Goal: Task Accomplishment & Management: Manage account settings

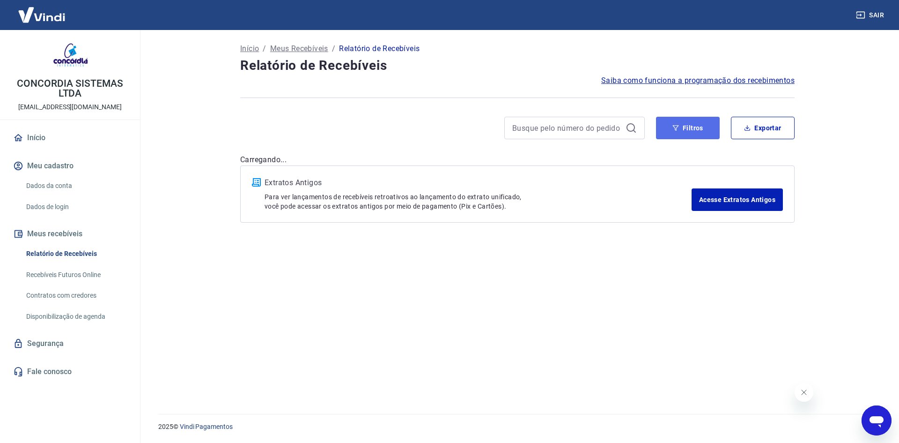
click at [698, 126] on button "Filtros" at bounding box center [688, 128] width 64 height 22
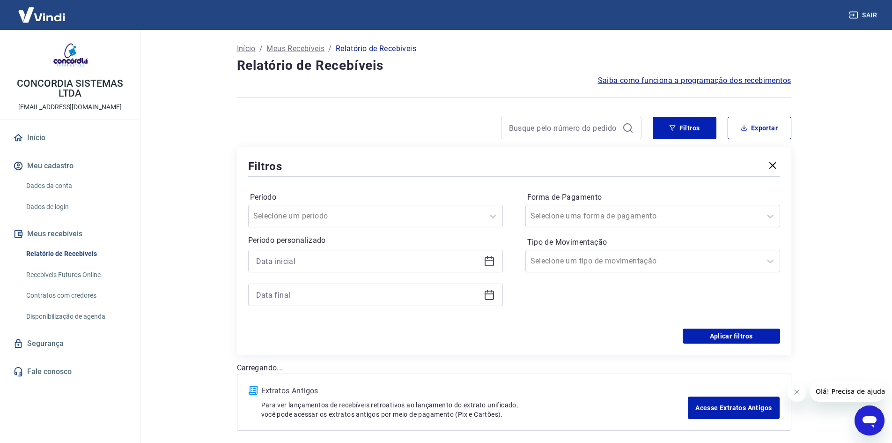
click at [491, 262] on icon at bounding box center [489, 260] width 11 height 11
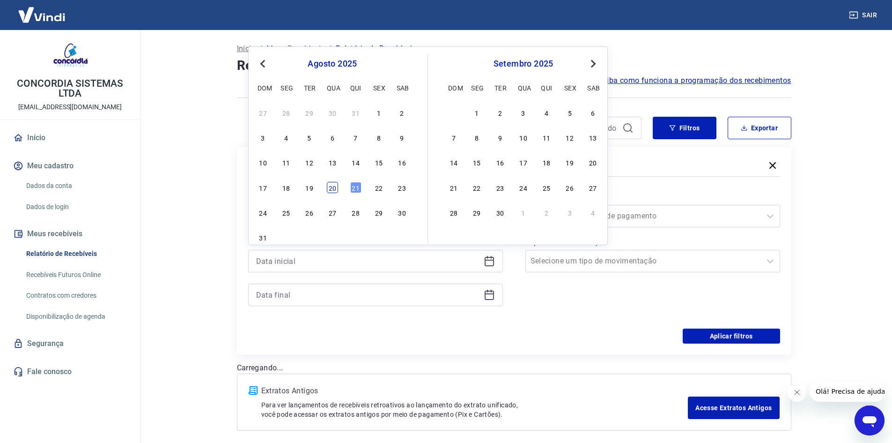
click at [335, 191] on div "20" at bounding box center [332, 187] width 11 height 11
type input "20/08/2025"
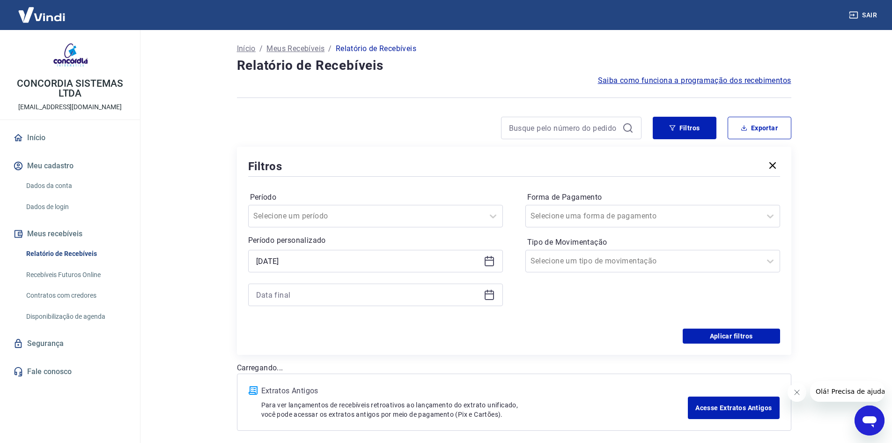
click at [489, 300] on div at bounding box center [375, 294] width 255 height 22
click at [493, 297] on icon at bounding box center [489, 294] width 11 height 11
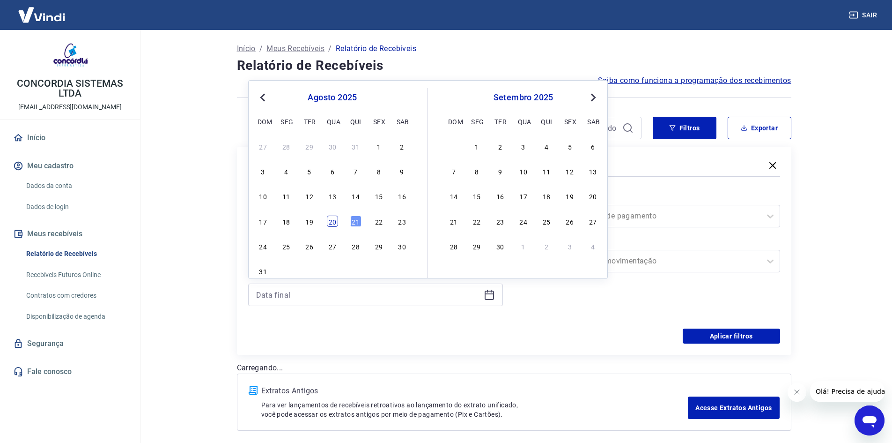
click at [338, 223] on div "17 18 19 20 21 22 23" at bounding box center [332, 221] width 153 height 14
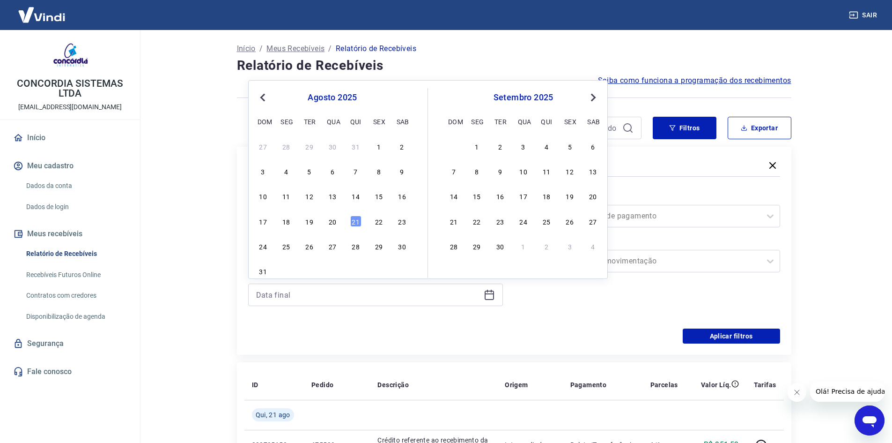
click at [333, 223] on div "20" at bounding box center [332, 220] width 11 height 11
click at [715, 270] on div "Selecione um tipo de movimentação" at bounding box center [652, 261] width 255 height 22
type input "20/08/2025"
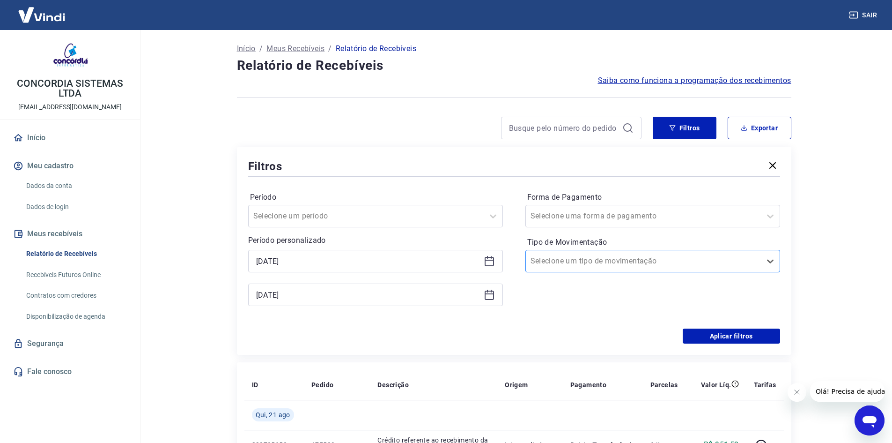
click at [556, 269] on div "Selecione um tipo de movimentação" at bounding box center [652, 261] width 255 height 22
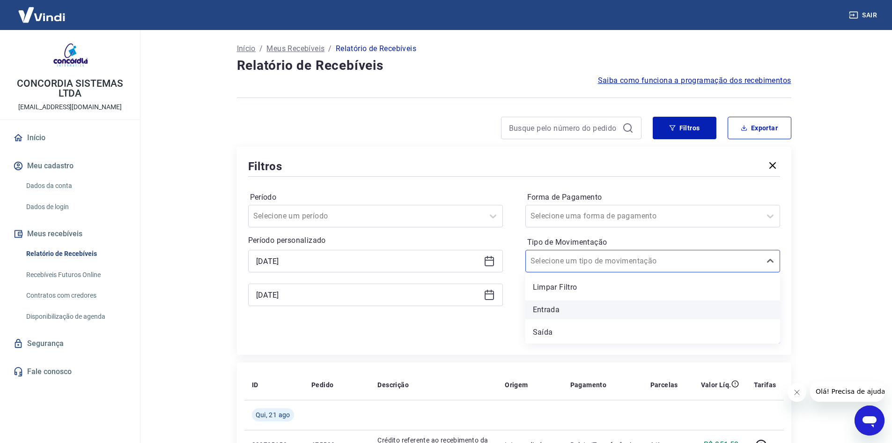
click at [583, 317] on div "Entrada" at bounding box center [652, 309] width 255 height 19
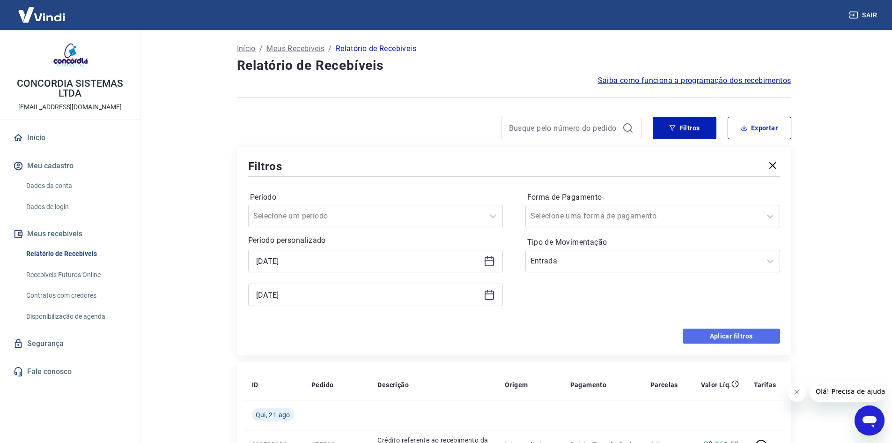
click at [719, 338] on button "Aplicar filtros" at bounding box center [731, 335] width 97 height 15
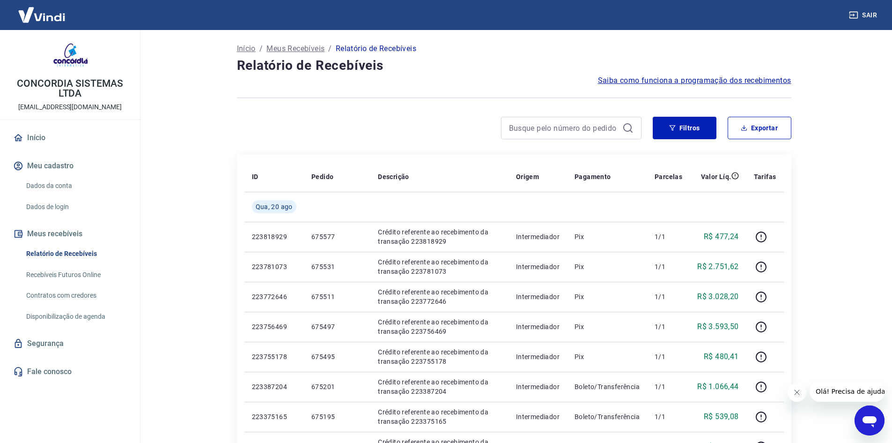
click at [765, 140] on div "Filtros Exportar" at bounding box center [514, 132] width 554 height 30
click at [765, 136] on button "Exportar" at bounding box center [760, 128] width 64 height 22
type input "20/08/2025"
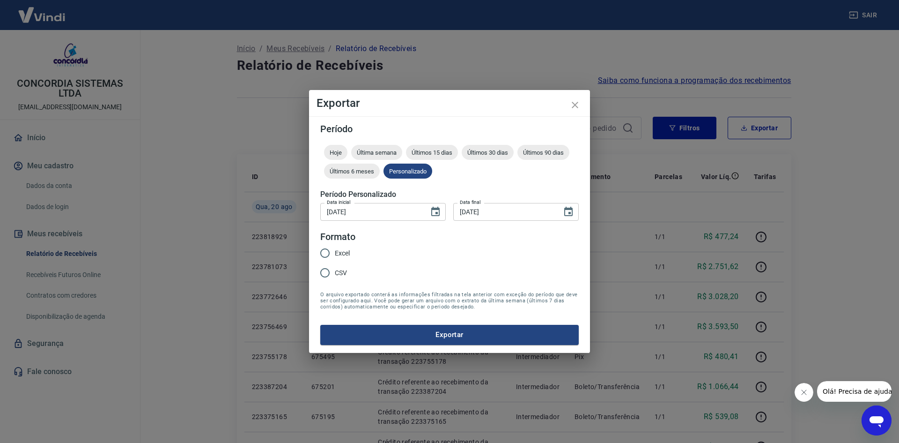
click at [340, 254] on span "Excel" at bounding box center [342, 253] width 15 height 10
click at [335, 254] on input "Excel" at bounding box center [325, 253] width 20 height 20
radio input "true"
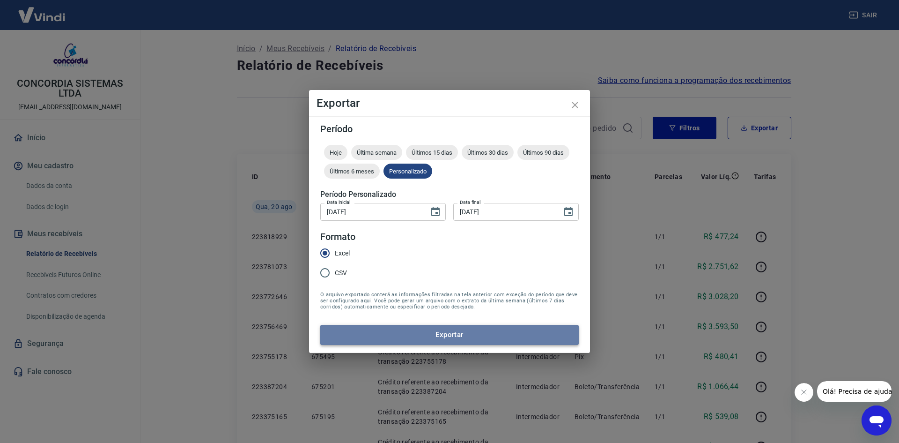
click at [403, 343] on button "Exportar" at bounding box center [449, 335] width 259 height 20
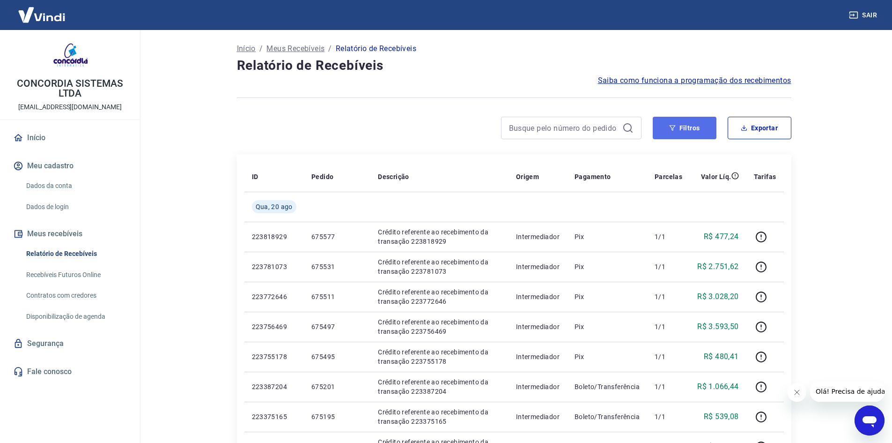
click at [665, 126] on button "Filtros" at bounding box center [685, 128] width 64 height 22
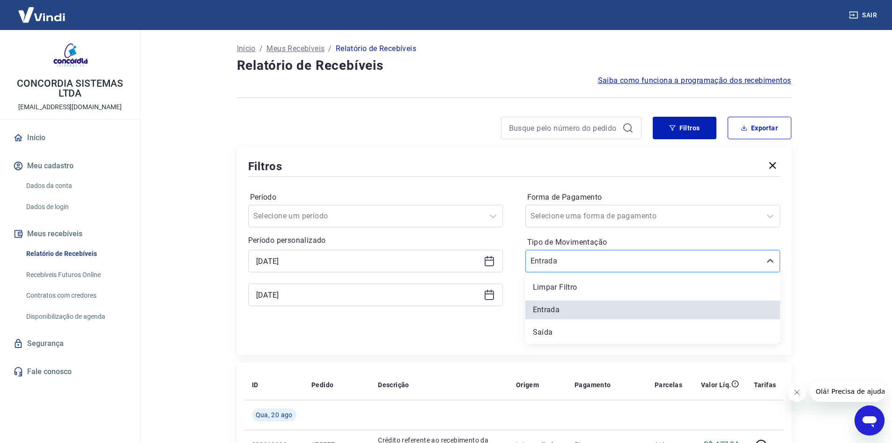
click at [603, 260] on input "Tipo de Movimentação" at bounding box center [578, 260] width 95 height 11
click at [576, 332] on div "Saída" at bounding box center [652, 332] width 255 height 19
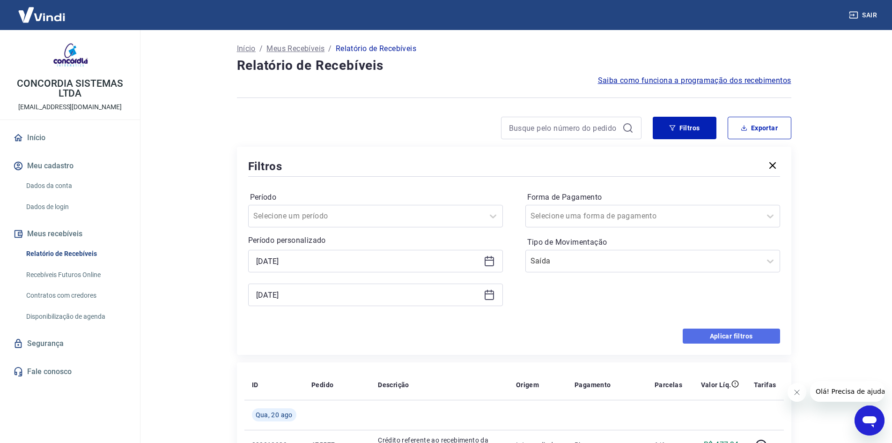
click at [720, 334] on button "Aplicar filtros" at bounding box center [731, 335] width 97 height 15
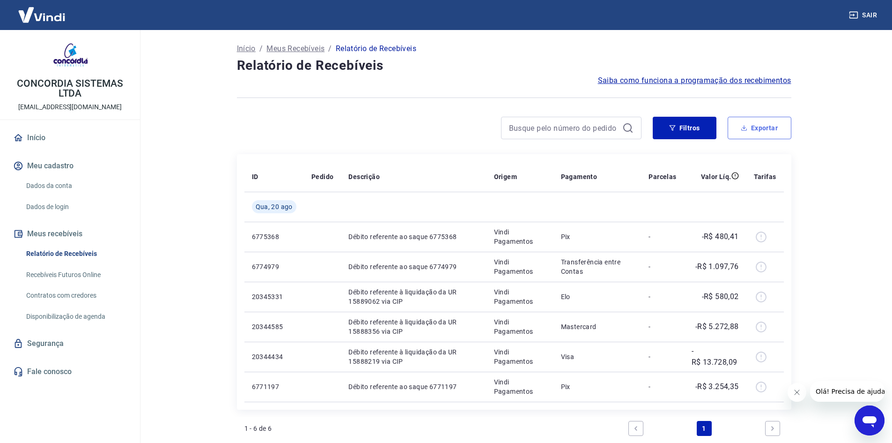
click at [768, 133] on button "Exportar" at bounding box center [760, 128] width 64 height 22
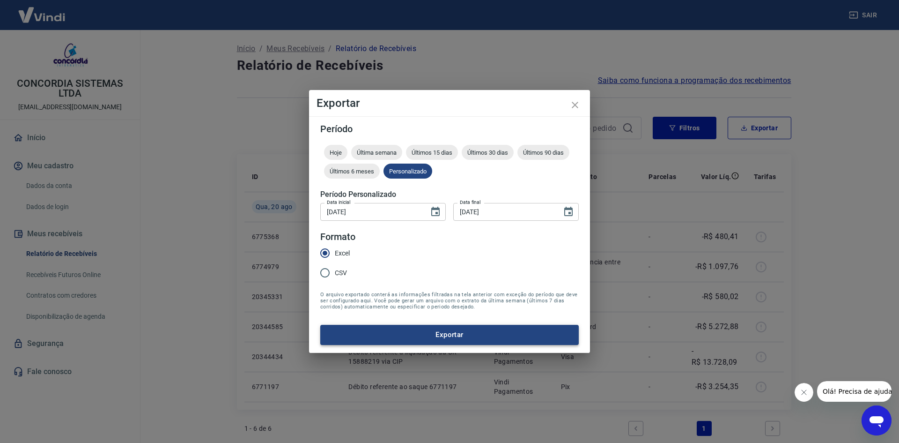
drag, startPoint x: 455, startPoint y: 346, endPoint x: 454, endPoint y: 340, distance: 5.7
click at [455, 345] on div "Período Hoje Última semana Últimos 15 dias Últimos 30 dias Últimos 90 dias Últi…" at bounding box center [449, 234] width 281 height 236
click at [454, 340] on button "Exportar" at bounding box center [449, 335] width 259 height 20
